Goal: Navigation & Orientation: Find specific page/section

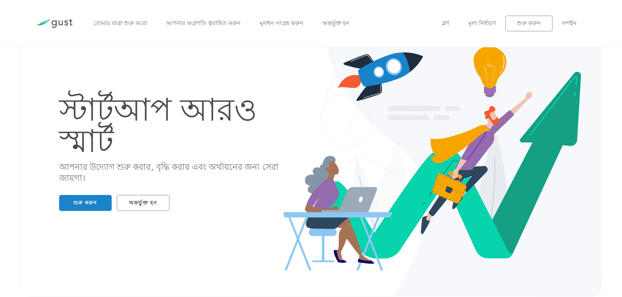
scroll to position [65, 0]
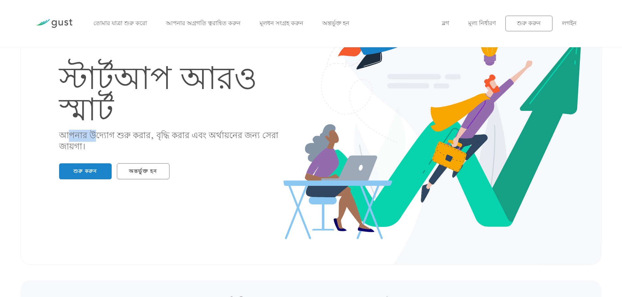
drag, startPoint x: 67, startPoint y: 137, endPoint x: 93, endPoint y: 139, distance: 26.8
click at [93, 139] on font "আপনার উদ্যোগ শুরু করার, বৃদ্ধি করার এবং অর্থায়নের জন্য সেরা জায়গা।" at bounding box center [168, 141] width 219 height 23
click at [142, 135] on font "আপনার উদ্যোগ শুরু করার, বৃদ্ধি করার এবং অর্থায়নের জন্য সেরা জায়গা।" at bounding box center [168, 141] width 219 height 23
click at [79, 146] on font "আপনার উদ্যোগ শুরু করার, বৃদ্ধি করার এবং অর্থায়নের জন্য সেরা জায়গা।" at bounding box center [168, 141] width 219 height 23
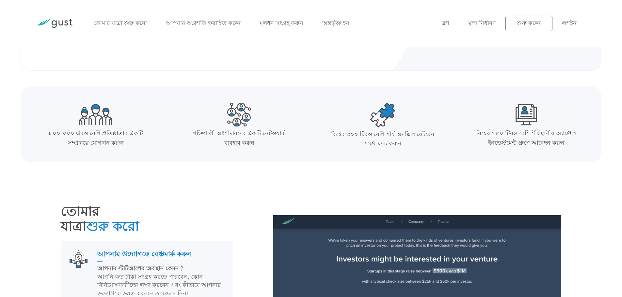
scroll to position [261, 0]
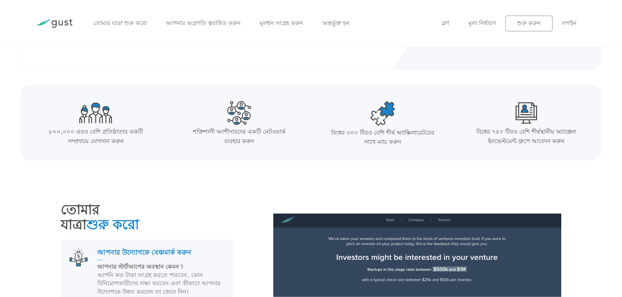
drag, startPoint x: 82, startPoint y: 142, endPoint x: 98, endPoint y: 141, distance: 15.7
click at [98, 141] on font "৮০০,০০০ এরও বেশি প্রতিষ্ঠাতার একটি সম্প্রদায়ে যোগদান করুন" at bounding box center [96, 137] width 94 height 18
drag, startPoint x: 210, startPoint y: 134, endPoint x: 244, endPoint y: 134, distance: 34.3
click at [244, 134] on font "শক্তিশালী অংশীদারদের একটি নেটওয়ার্ক ব্যবহার করুন" at bounding box center [239, 137] width 93 height 18
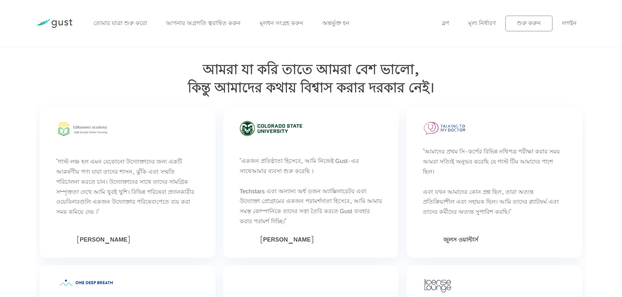
scroll to position [1925, 0]
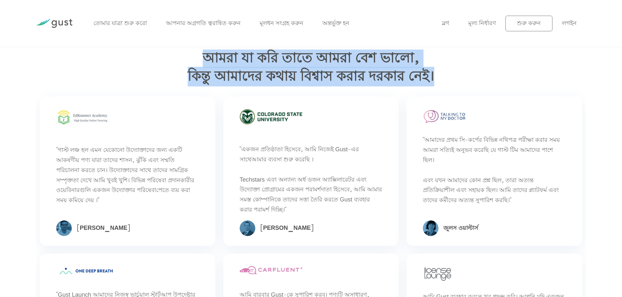
drag, startPoint x: 205, startPoint y: 85, endPoint x: 441, endPoint y: 106, distance: 236.8
click at [441, 86] on h2 "আমরা যা করি তাতে আমরা বেশ ভালো, কিন্তু আমাদের কথায় বিশ্বাস করার দরকার নেই।" at bounding box center [311, 68] width 550 height 37
click at [442, 86] on h2 "আমরা যা করি তাতে আমরা বেশ ভালো, কিন্তু আমাদের কথায় বিশ্বাস করার দরকার নেই।" at bounding box center [311, 68] width 550 height 37
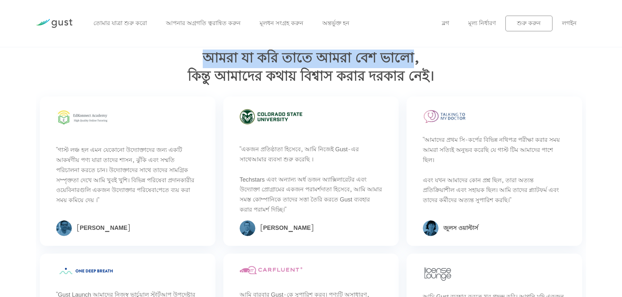
drag, startPoint x: 203, startPoint y: 83, endPoint x: 406, endPoint y: 81, distance: 202.6
click at [406, 68] on font "আমরা যা করি তাতে আমরা বেশ ভালো," at bounding box center [311, 59] width 217 height 20
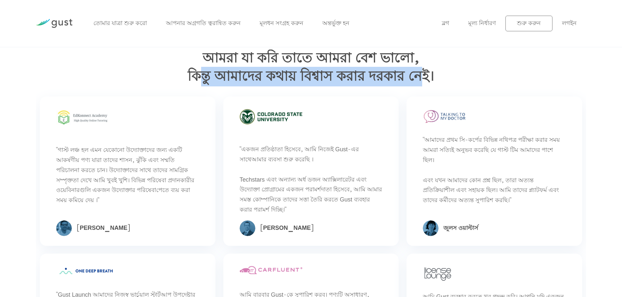
drag, startPoint x: 201, startPoint y: 105, endPoint x: 418, endPoint y: 98, distance: 217.4
click at [418, 86] on font "কিন্তু আমাদের কথায় বিশ্বাস করার দরকার নেই।" at bounding box center [311, 77] width 246 height 20
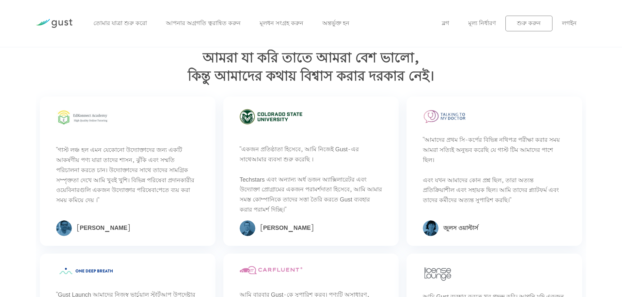
click at [217, 215] on div "" পেতে ব্যয় করা সময় কমিয়ে দেয় ।"" at bounding box center [127, 171] width 183 height 157
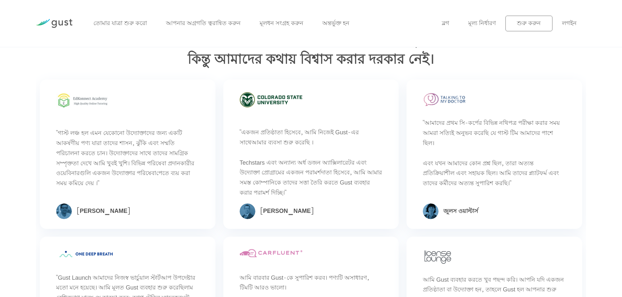
scroll to position [1958, 0]
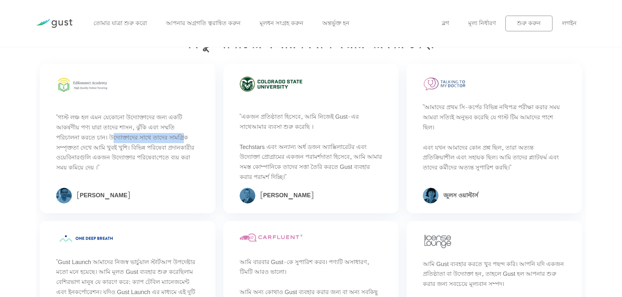
drag, startPoint x: 110, startPoint y: 160, endPoint x: 179, endPoint y: 166, distance: 69.4
click at [179, 166] on div ""গাস্ট লঞ্চ হল এমন যেকোনো উদ্যোক্তাদের জন্য একটি আকর্ষণীয় পণ্য যারা তাদের শাসন…" at bounding box center [127, 138] width 143 height 70
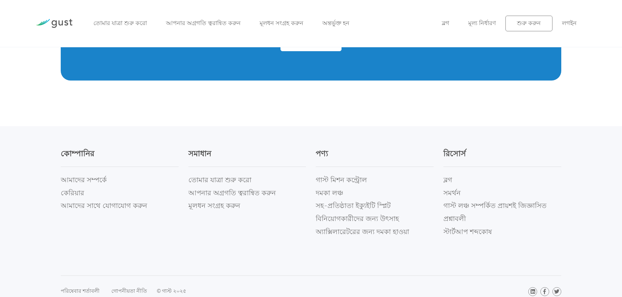
scroll to position [3002, 0]
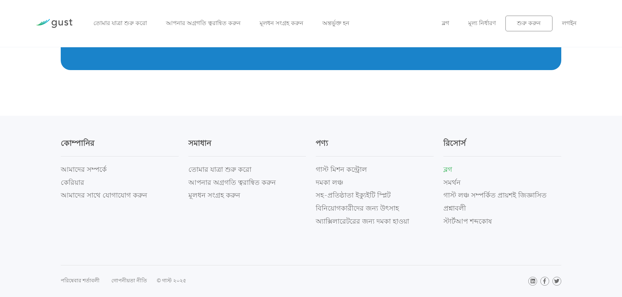
click at [446, 175] on font "ব্লগ" at bounding box center [447, 170] width 9 height 10
